Goal: Check status: Check status

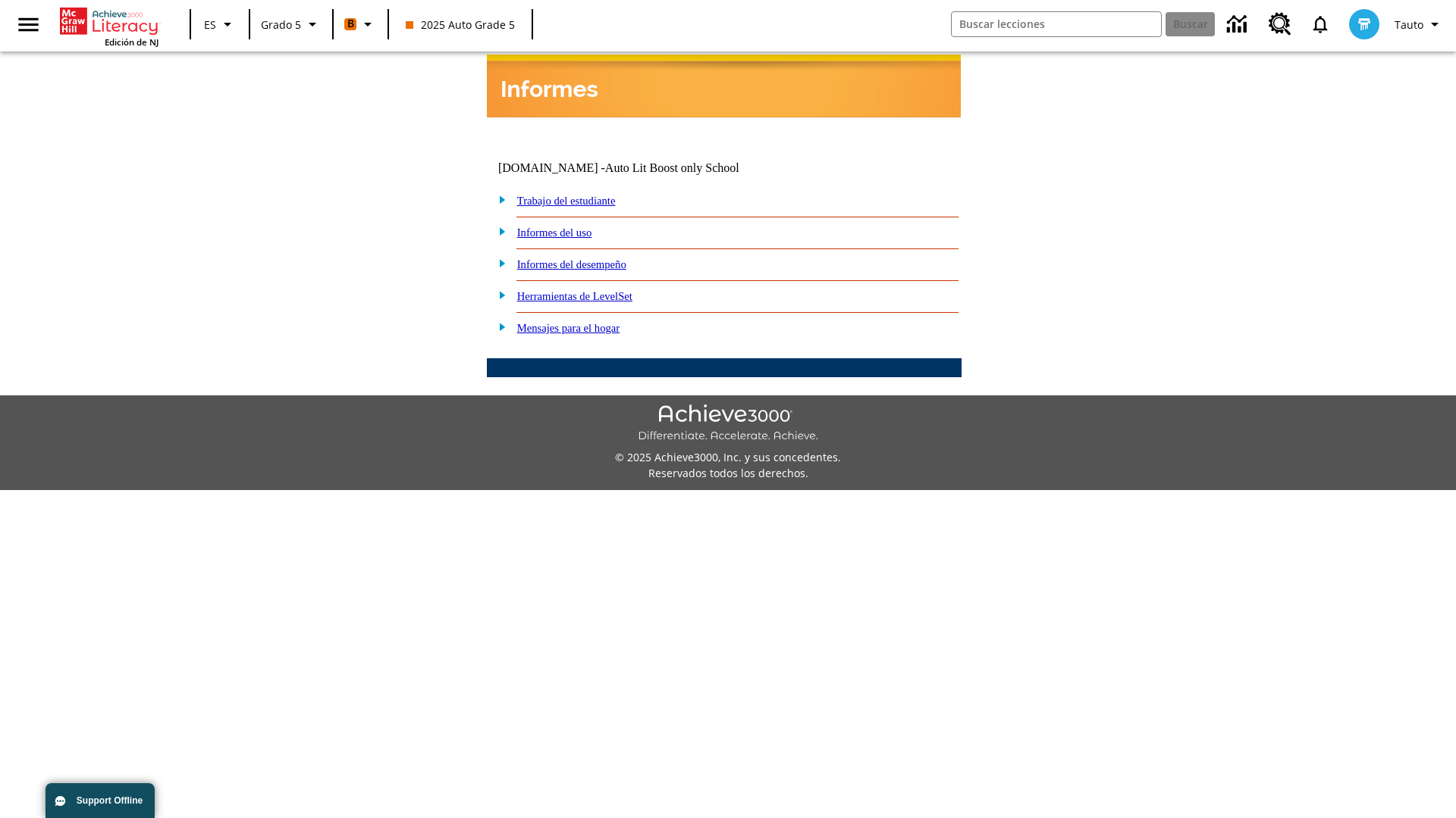
click at [591, 259] on link "Informes del desempeño" at bounding box center [572, 264] width 109 height 12
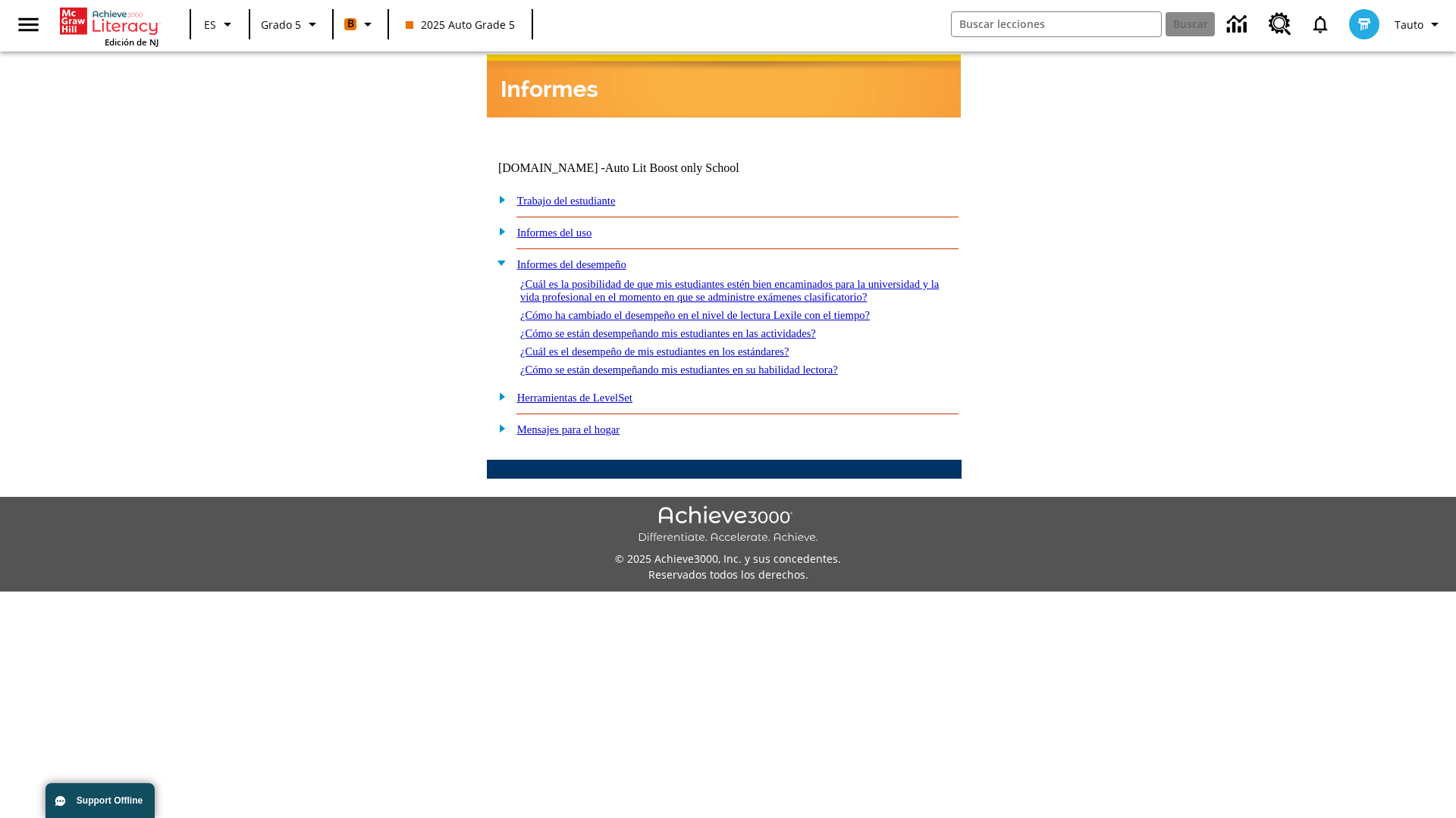
click at [705, 363] on link "¿Cómo se están desempeñando mis estudiantes en su habilidad lectora?" at bounding box center [678, 369] width 317 height 12
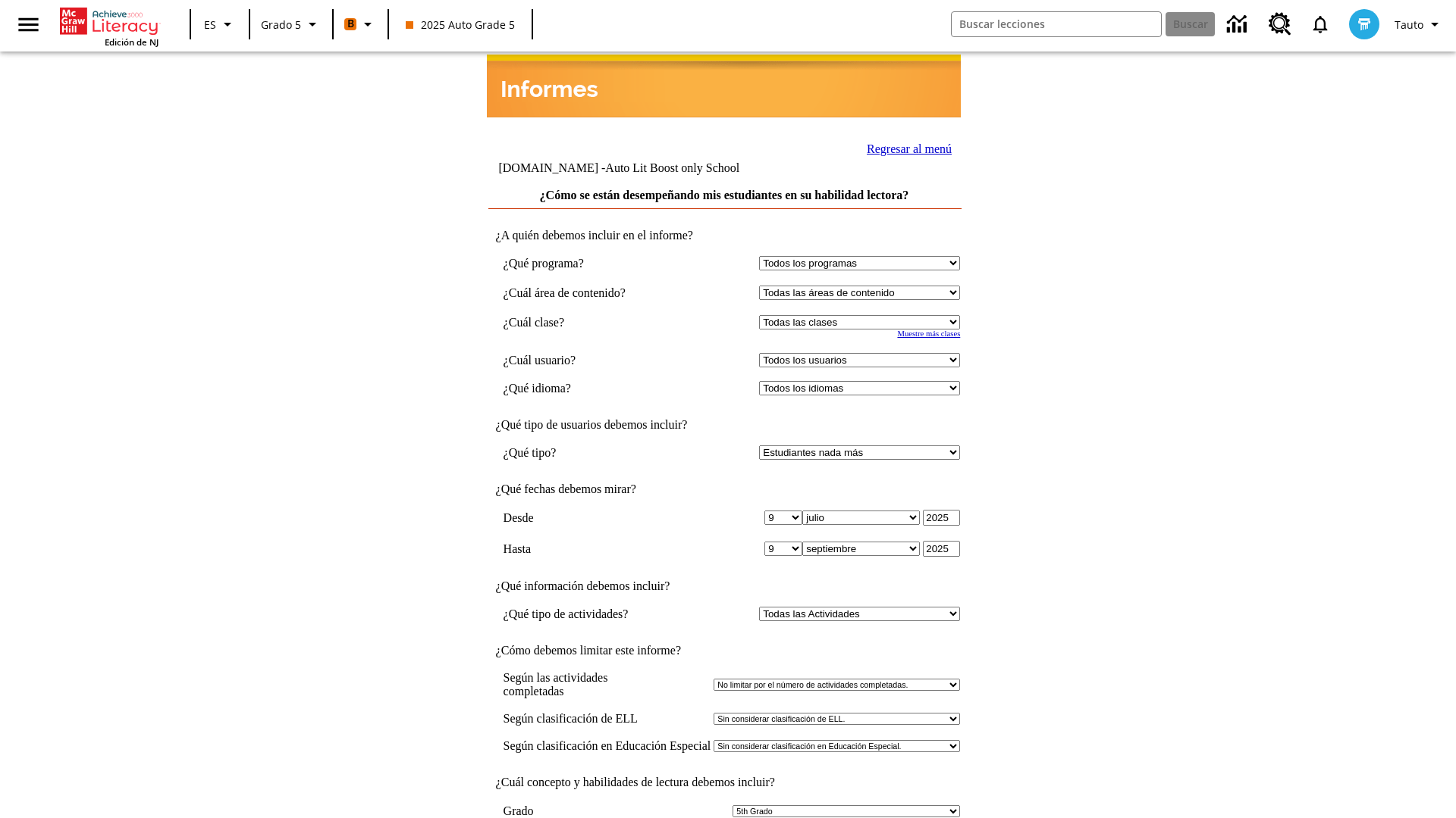
click at [863, 315] on select "Seleccionar una clase: Todas las clases 2025 Auto Grade 5 OL 2025 Auto Grade 6" at bounding box center [859, 323] width 201 height 14
select select "11133131"
click at [863, 353] on select "Todos los usuarios Cat, Sautoen Cat, Sautoes Cat, Sautoss Donotlogin, Sautoen T…" at bounding box center [859, 361] width 201 height 14
select select "21437107"
